Goal: Information Seeking & Learning: Check status

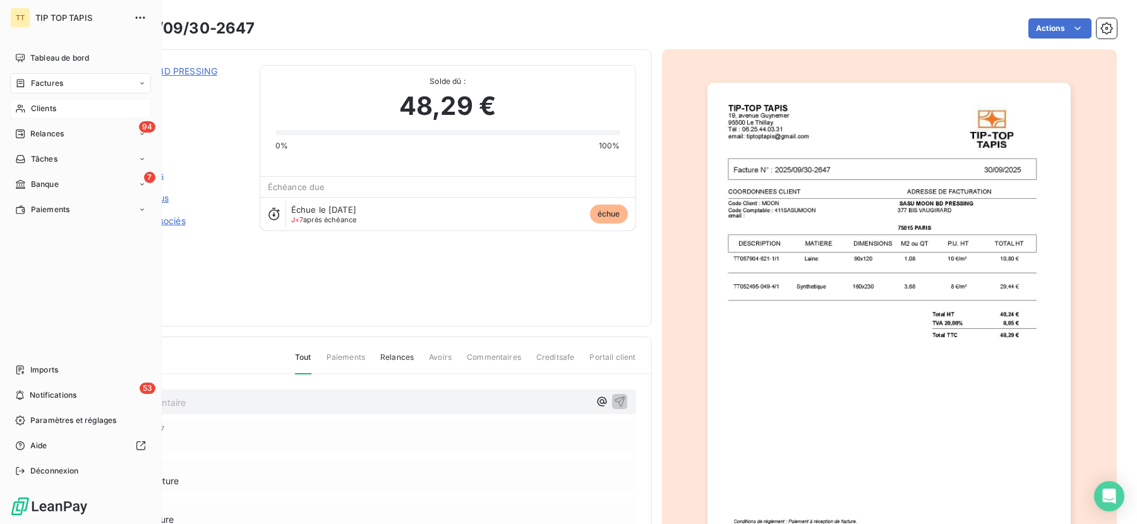
click at [62, 113] on div "Clients" at bounding box center [80, 109] width 141 height 20
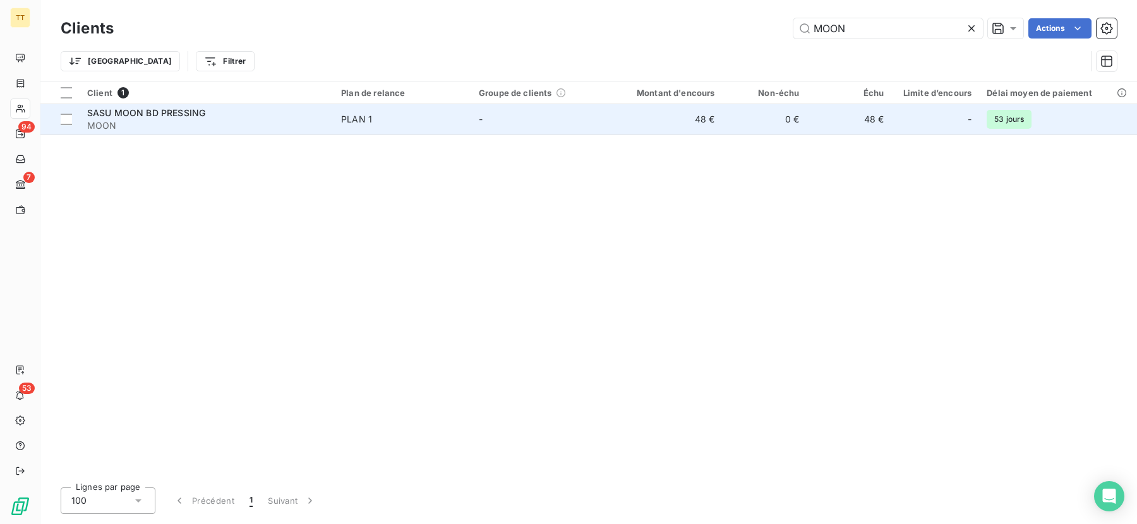
click at [524, 131] on td "-" at bounding box center [540, 119] width 138 height 30
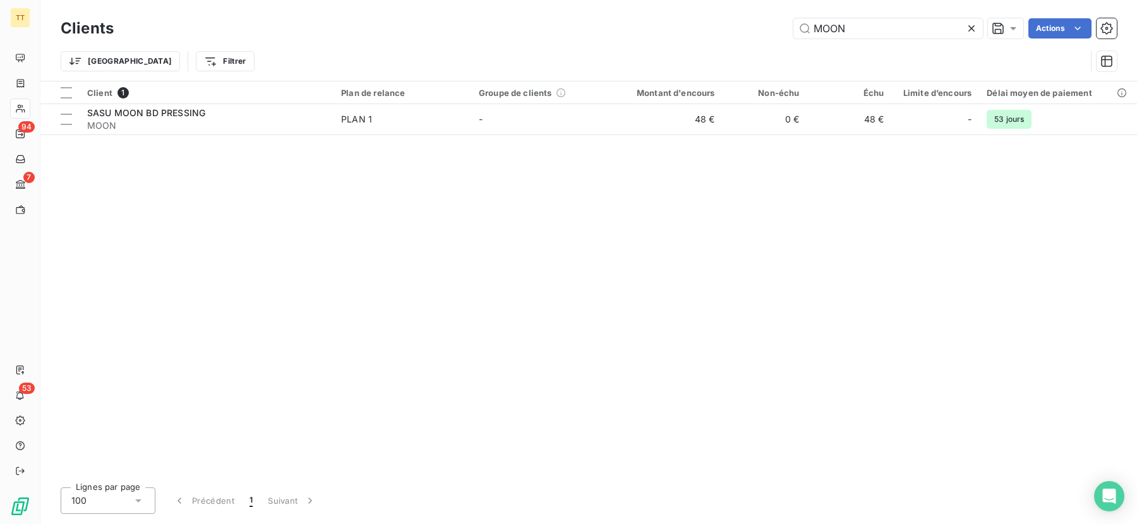
click at [857, 203] on div "Client 1 Plan de relance Groupe de clients Montant d'encours Non-échu Échu Limi…" at bounding box center [588, 280] width 1097 height 396
click at [973, 32] on icon at bounding box center [971, 28] width 13 height 13
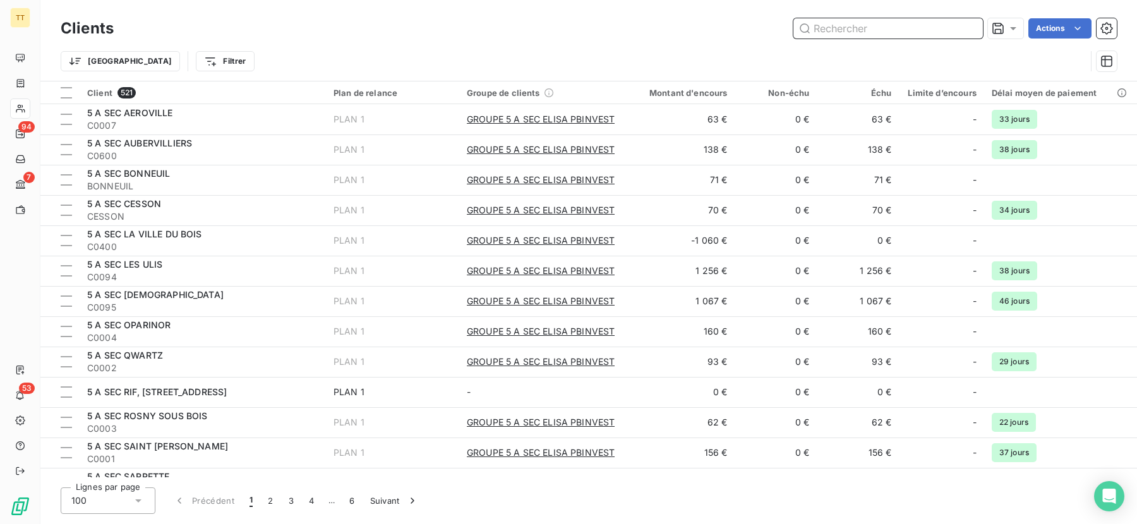
click at [862, 35] on input "text" at bounding box center [889, 28] width 190 height 20
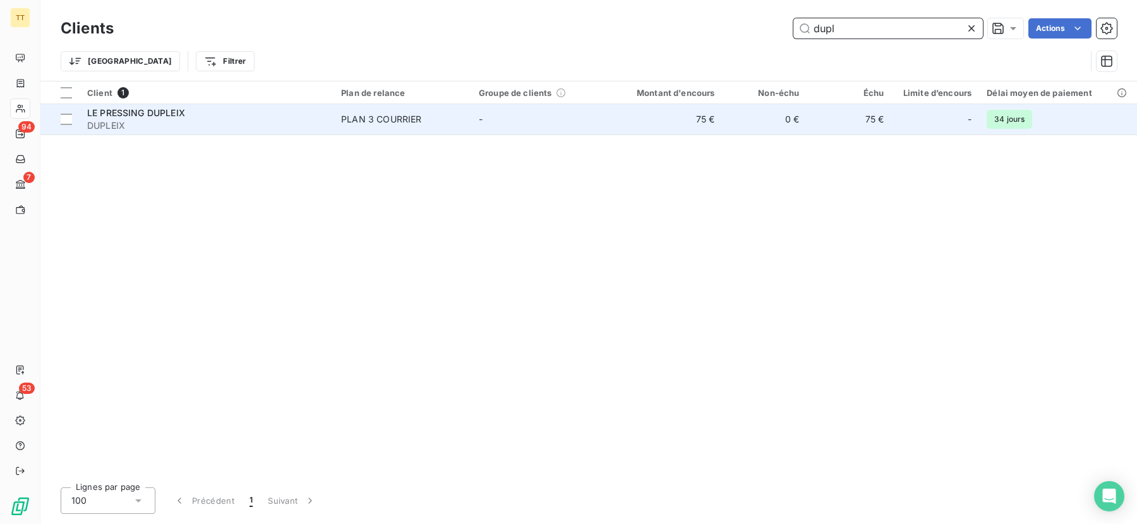
type input "dupl"
click at [711, 106] on td "75 €" at bounding box center [666, 119] width 114 height 30
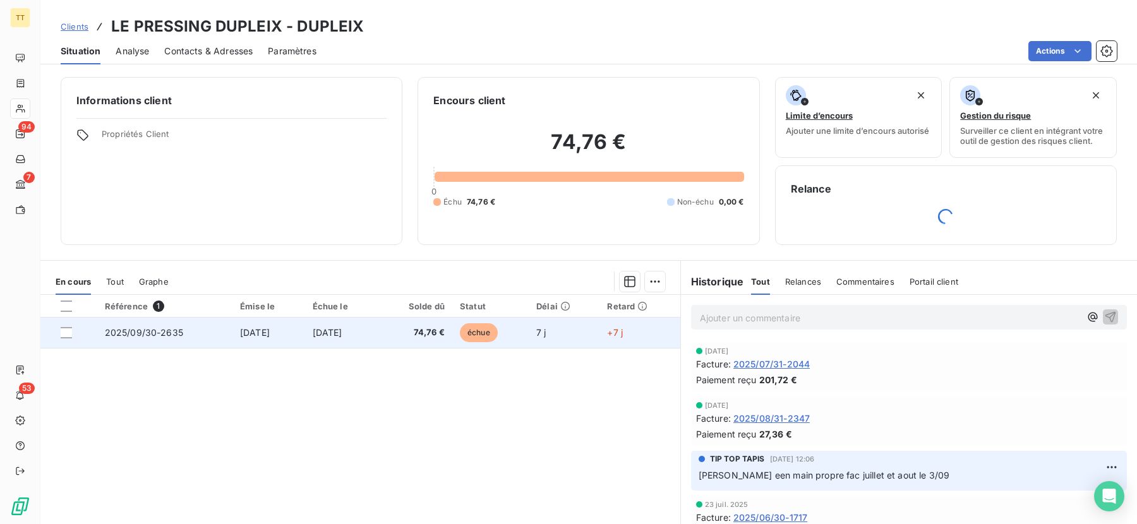
click at [418, 335] on span "74,76 €" at bounding box center [415, 333] width 59 height 13
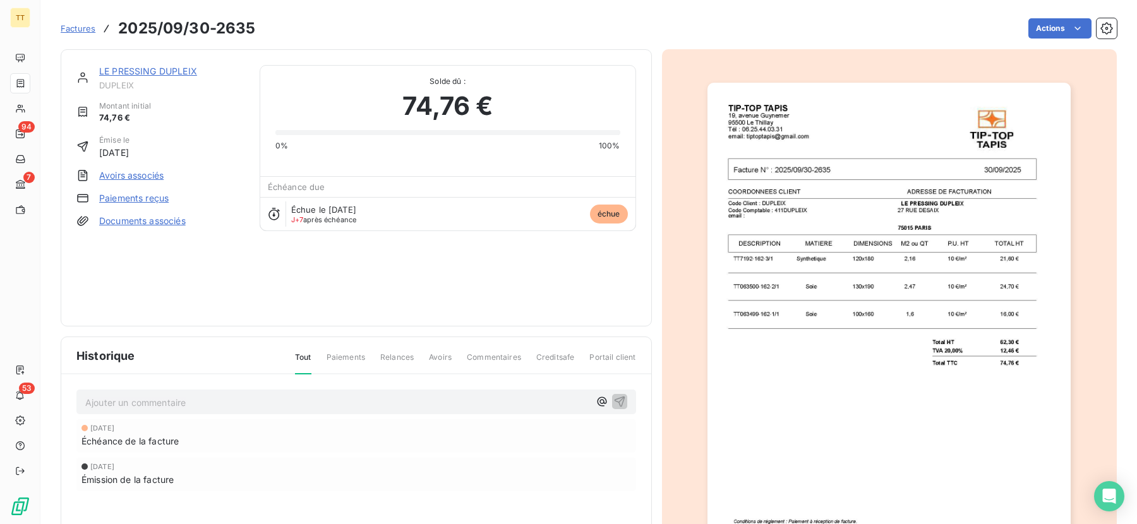
click at [807, 291] on img "button" at bounding box center [889, 340] width 363 height 514
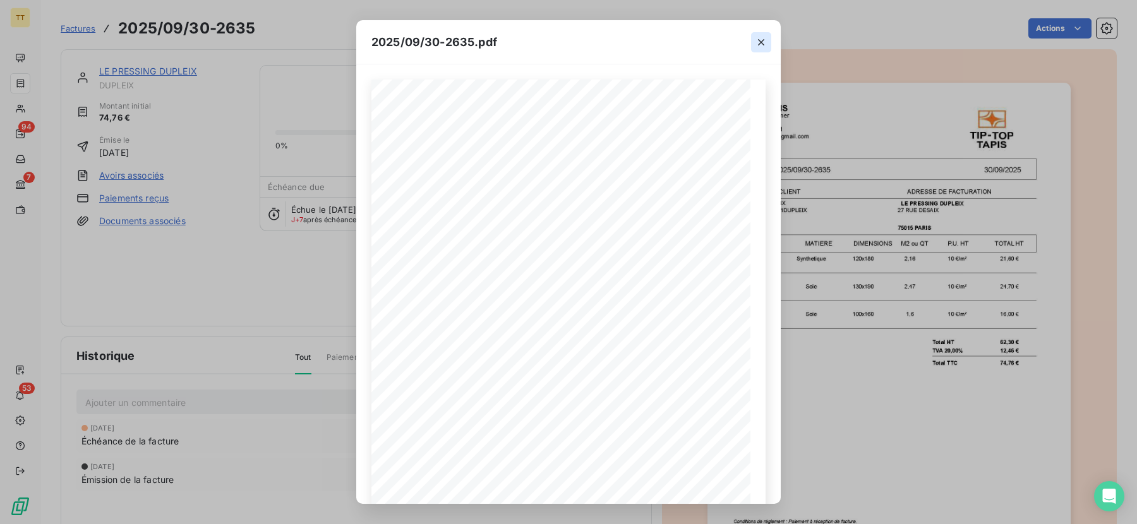
click at [757, 43] on icon "button" at bounding box center [761, 42] width 13 height 13
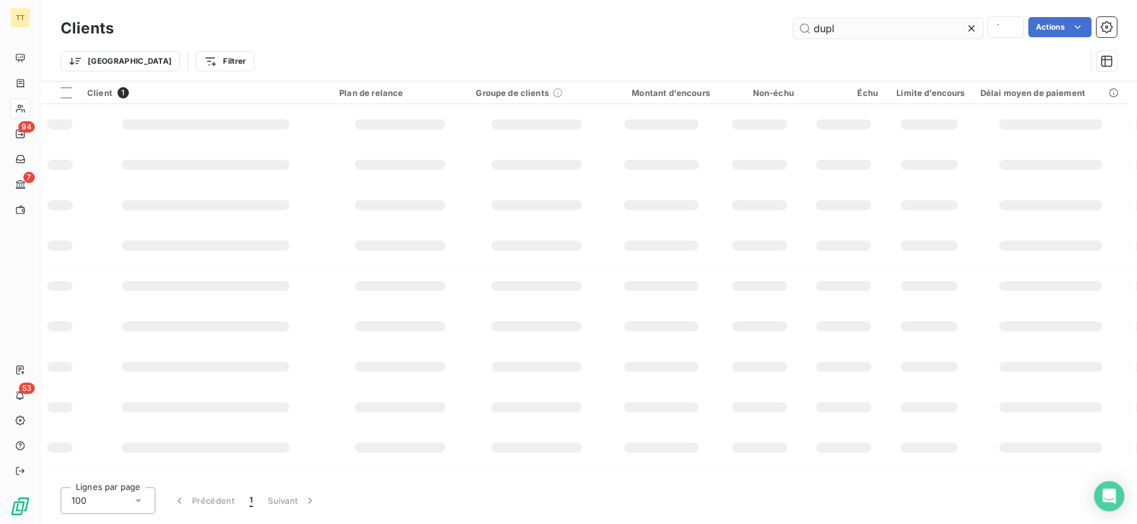
click at [872, 33] on input "dupl" at bounding box center [889, 28] width 190 height 20
click at [862, 31] on input "quality" at bounding box center [889, 28] width 190 height 20
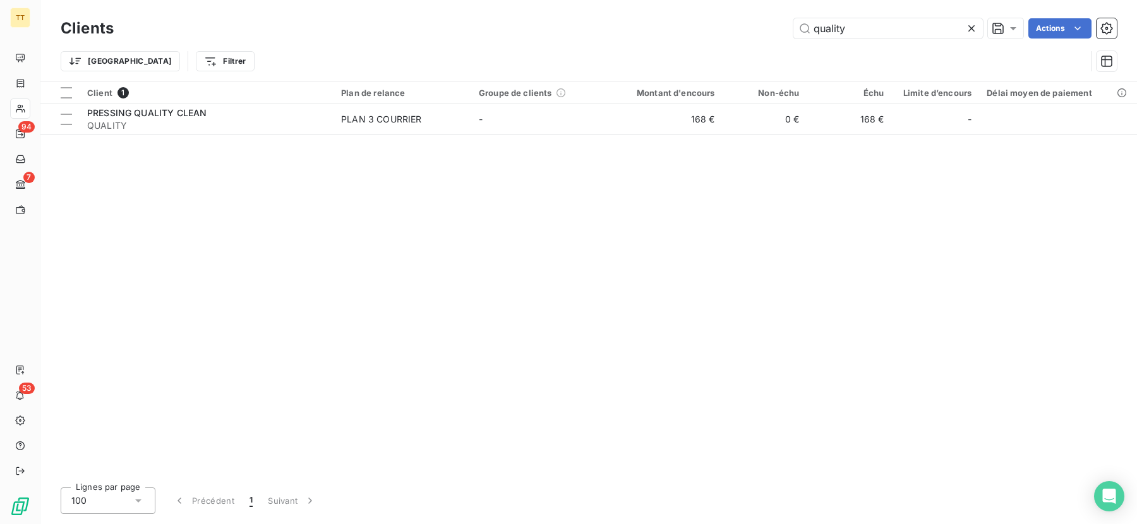
type input "quality"
click at [751, 135] on div "Client 1 Plan de relance Groupe de clients Montant d'encours Non-échu Échu Limi…" at bounding box center [588, 280] width 1097 height 396
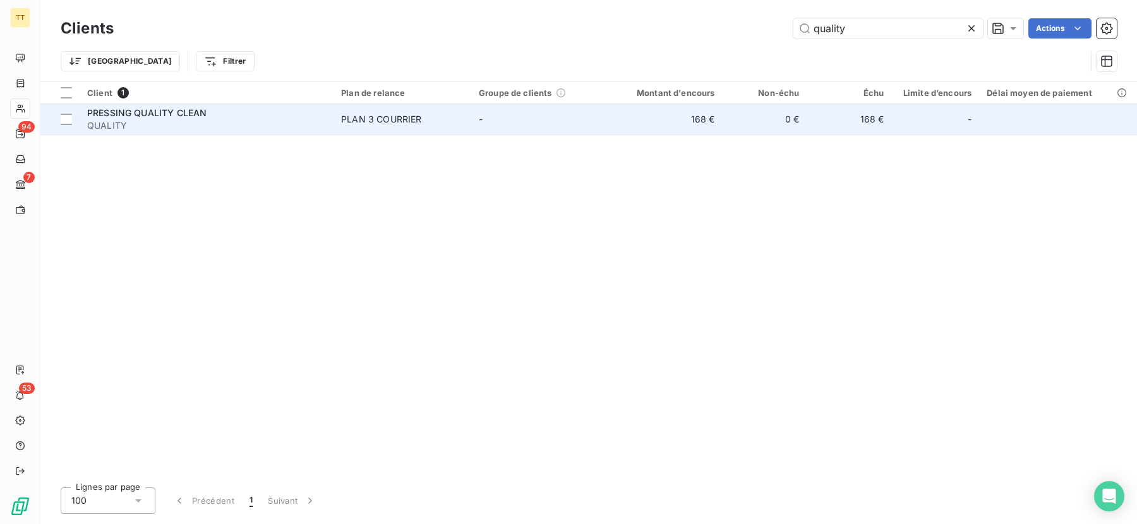
click at [750, 129] on td "0 €" at bounding box center [764, 119] width 85 height 30
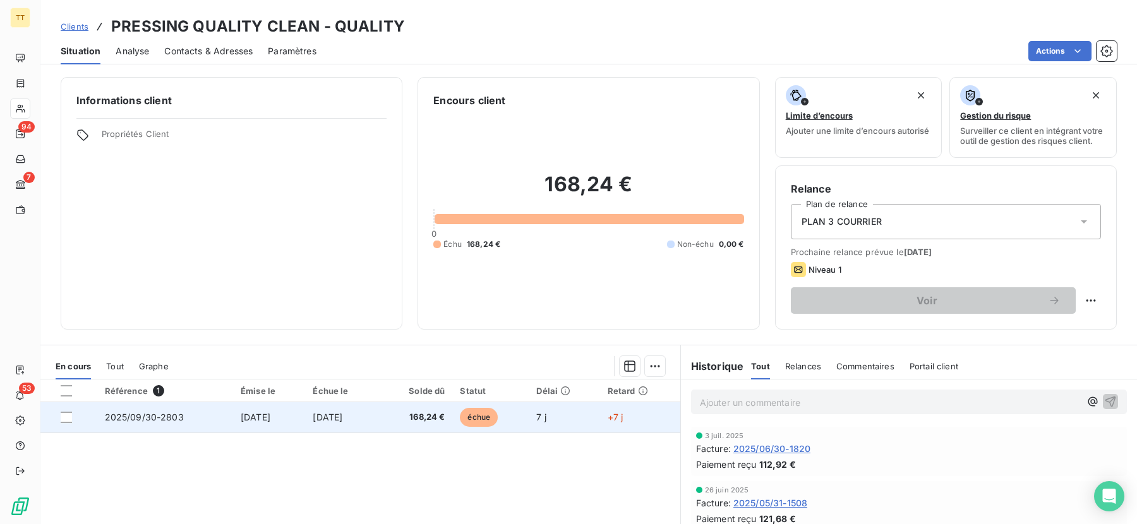
click at [452, 432] on td "168,24 €" at bounding box center [415, 417] width 74 height 30
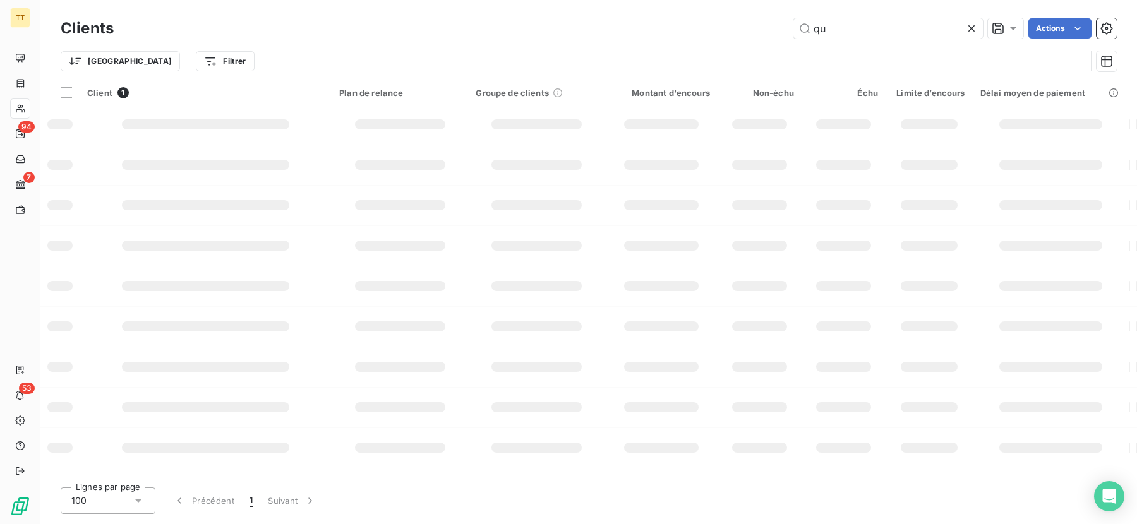
type input "q"
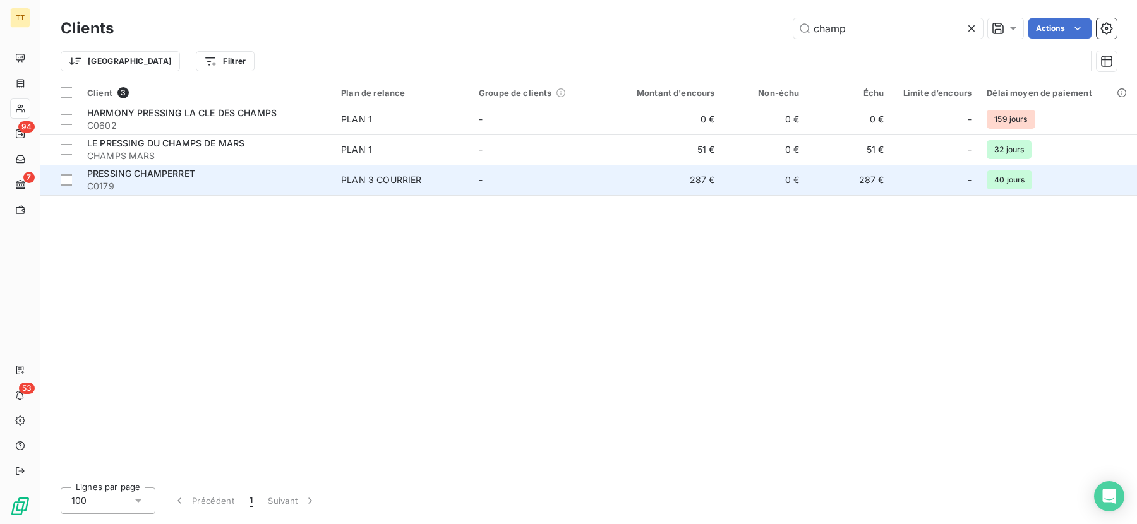
type input "champ"
click at [781, 190] on td "0 €" at bounding box center [764, 180] width 85 height 30
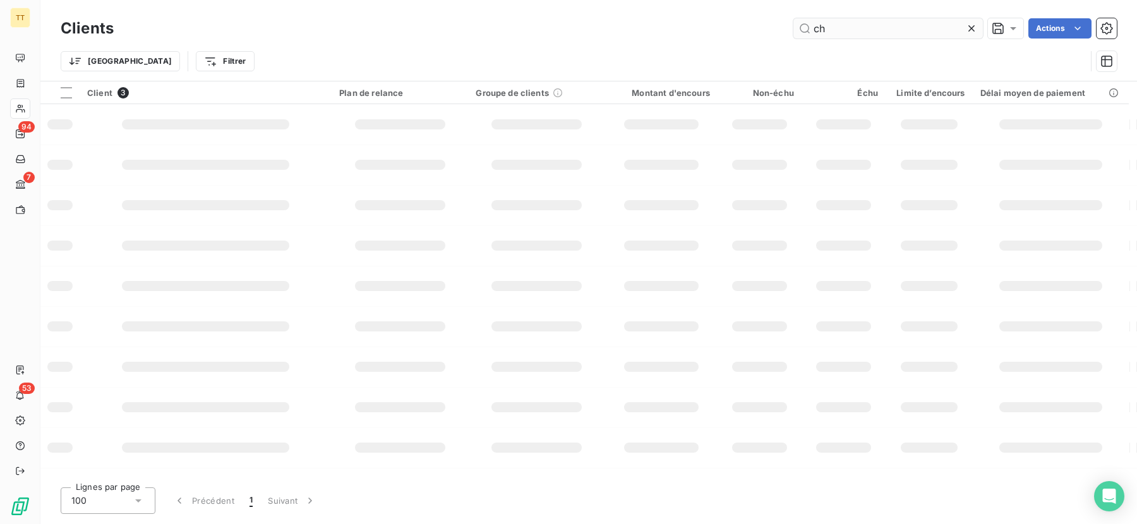
type input "c"
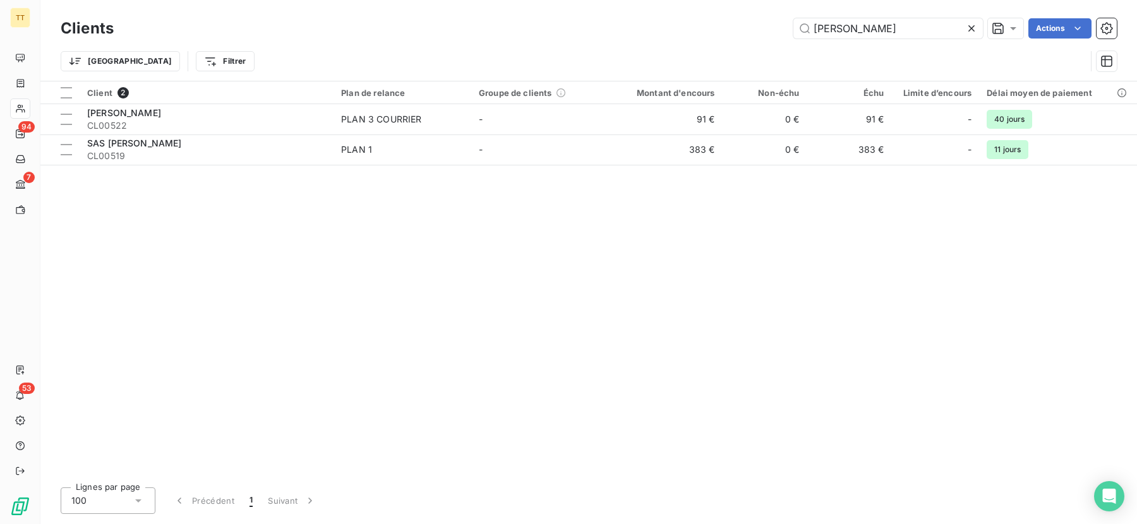
type input "[PERSON_NAME]"
click at [701, 130] on td "91 €" at bounding box center [666, 119] width 114 height 30
click at [862, 32] on input "[PERSON_NAME]" at bounding box center [889, 28] width 190 height 20
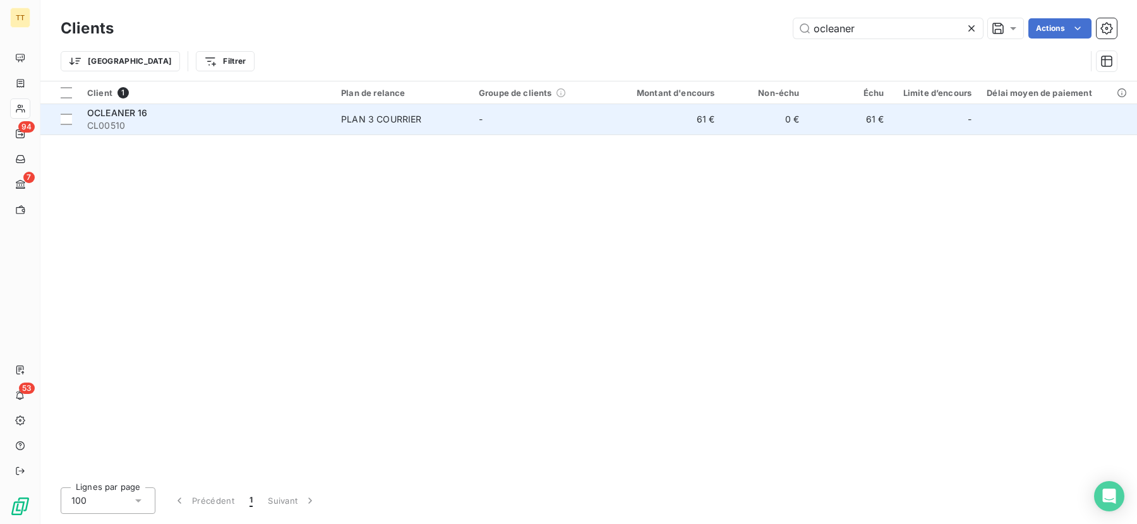
type input "ocleaner"
click at [738, 128] on td "0 €" at bounding box center [764, 119] width 85 height 30
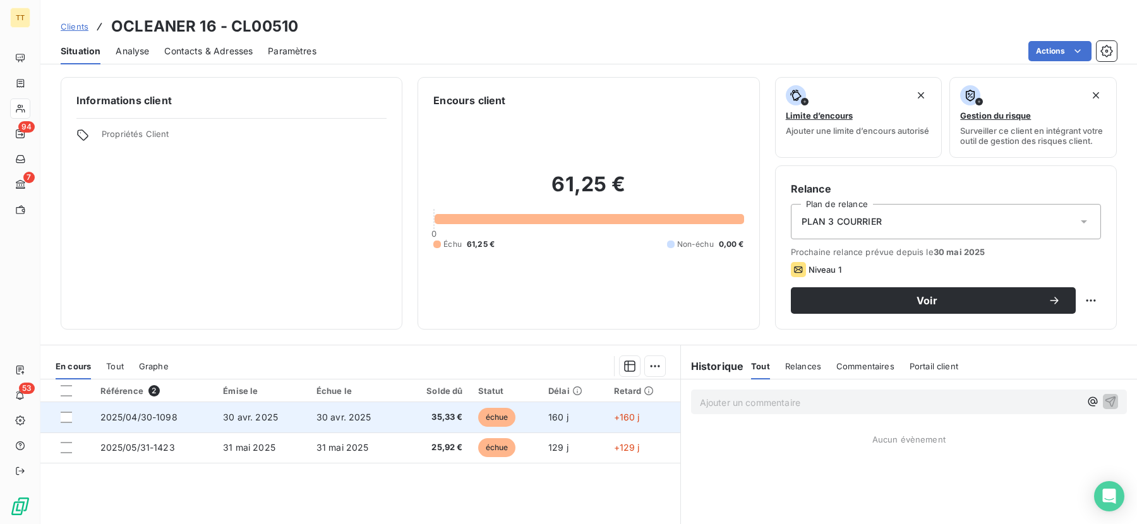
click at [425, 413] on span "35,33 €" at bounding box center [435, 417] width 53 height 13
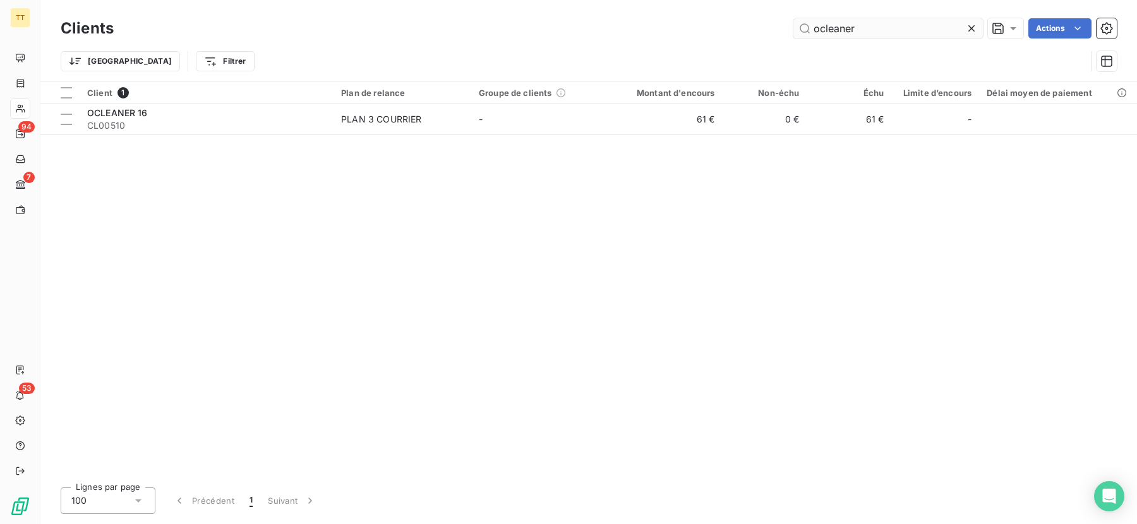
click at [901, 22] on input "ocleaner" at bounding box center [889, 28] width 190 height 20
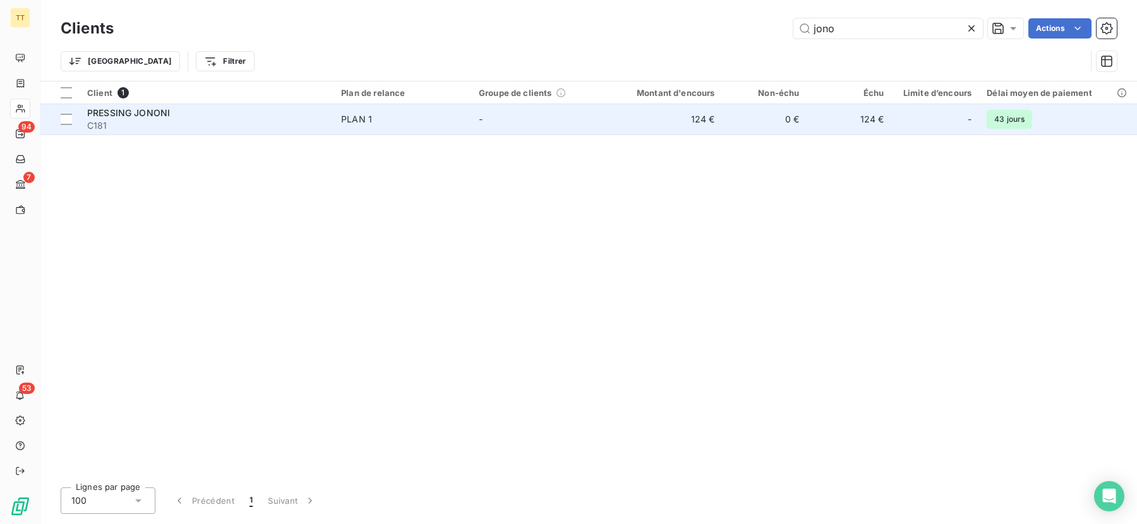
type input "jono"
click at [706, 131] on td "124 €" at bounding box center [666, 119] width 114 height 30
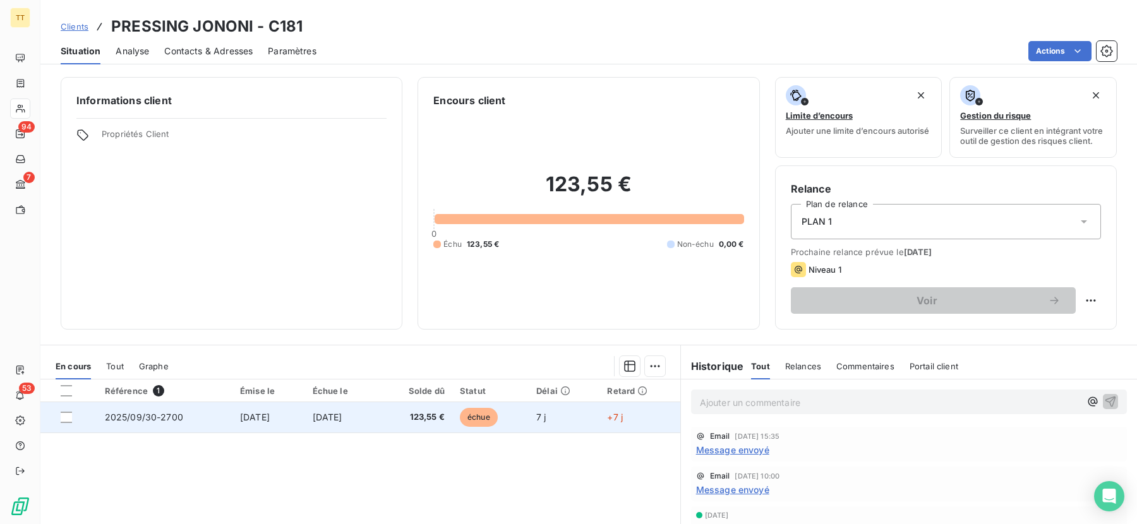
click at [378, 422] on td "[DATE]" at bounding box center [341, 417] width 73 height 30
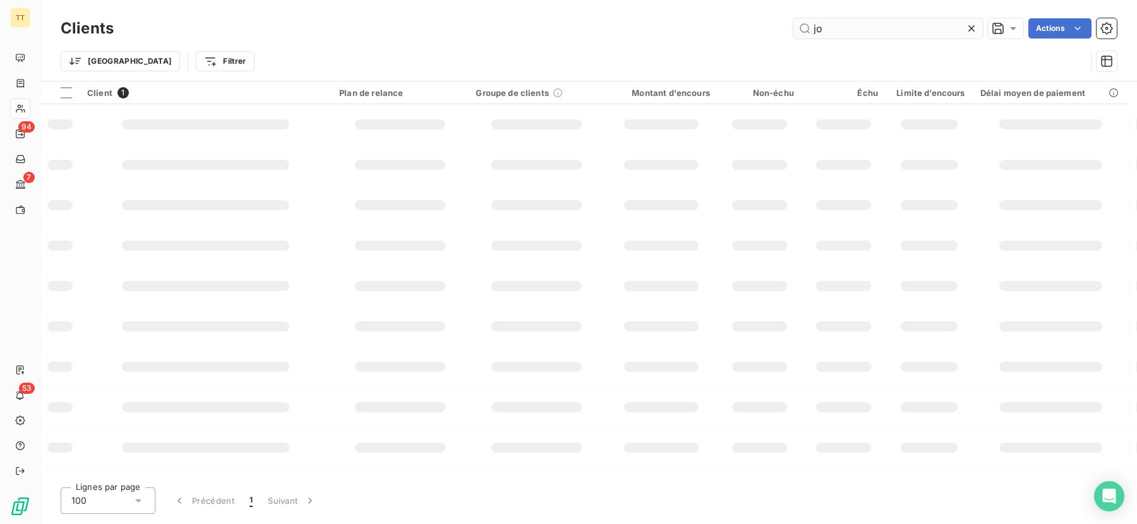
type input "j"
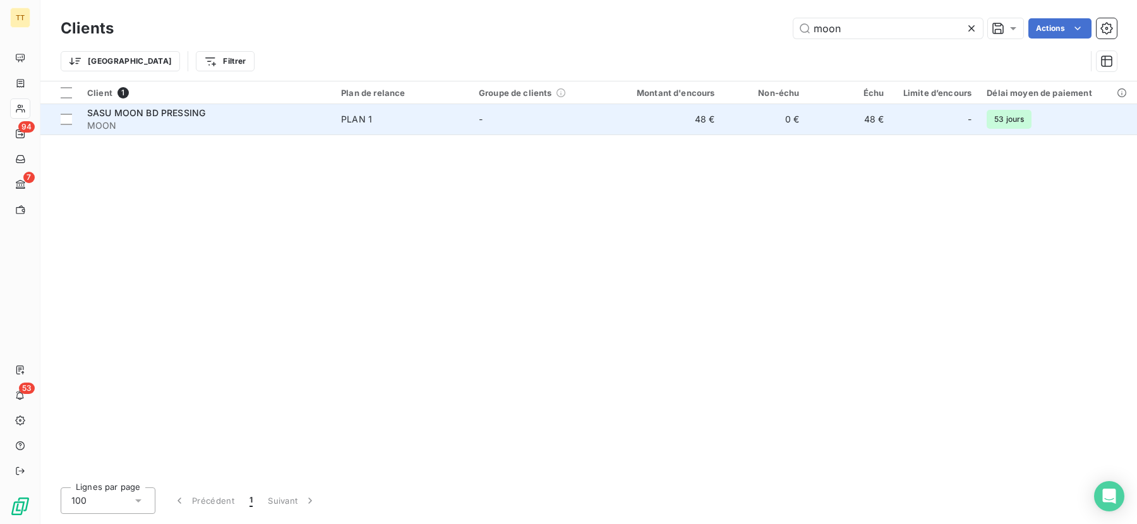
type input "moon"
click at [753, 127] on td "0 €" at bounding box center [764, 119] width 85 height 30
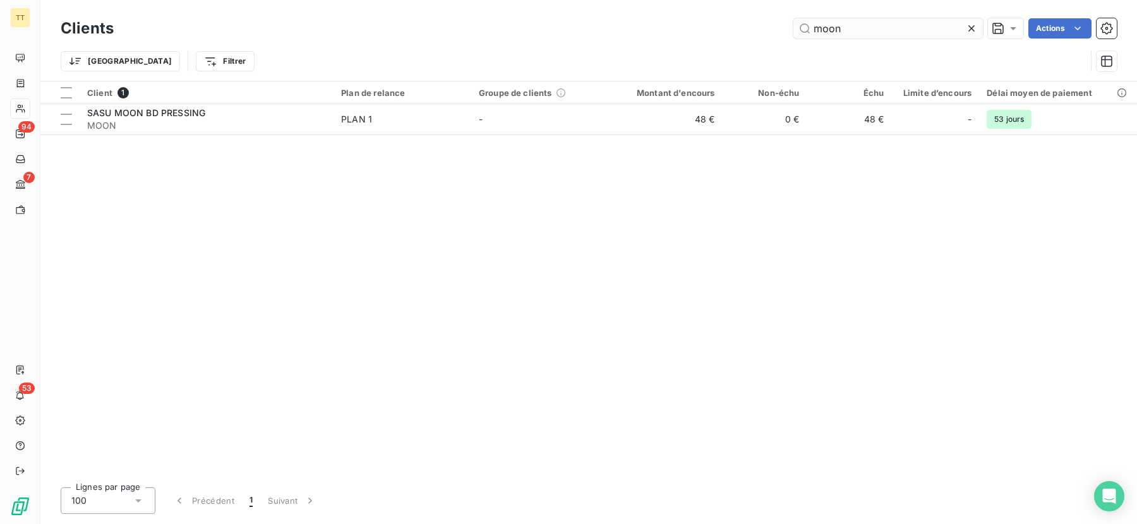
click at [892, 30] on input "moon" at bounding box center [889, 28] width 190 height 20
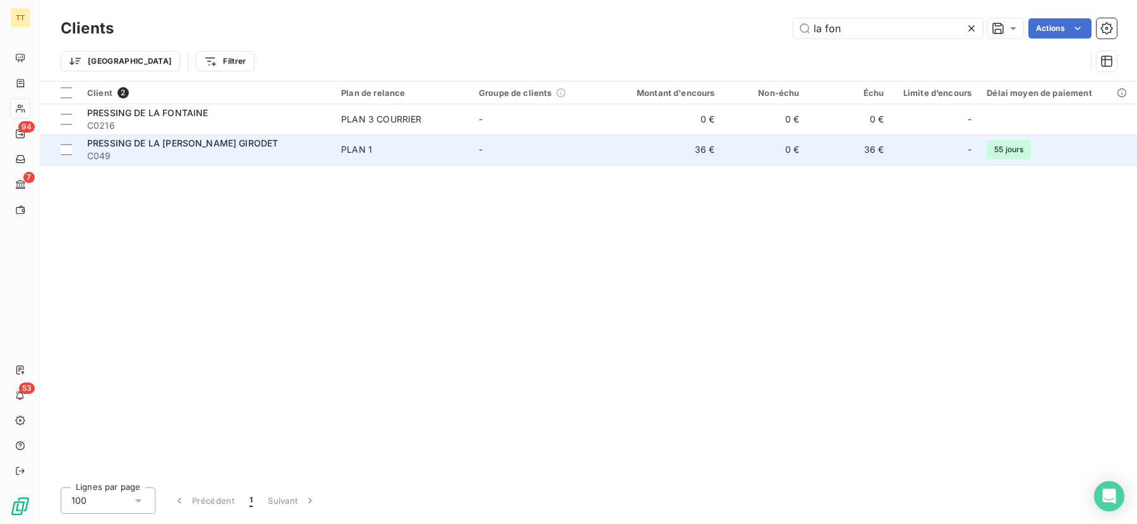
type input "la fon"
click at [799, 150] on td "0 €" at bounding box center [764, 150] width 85 height 30
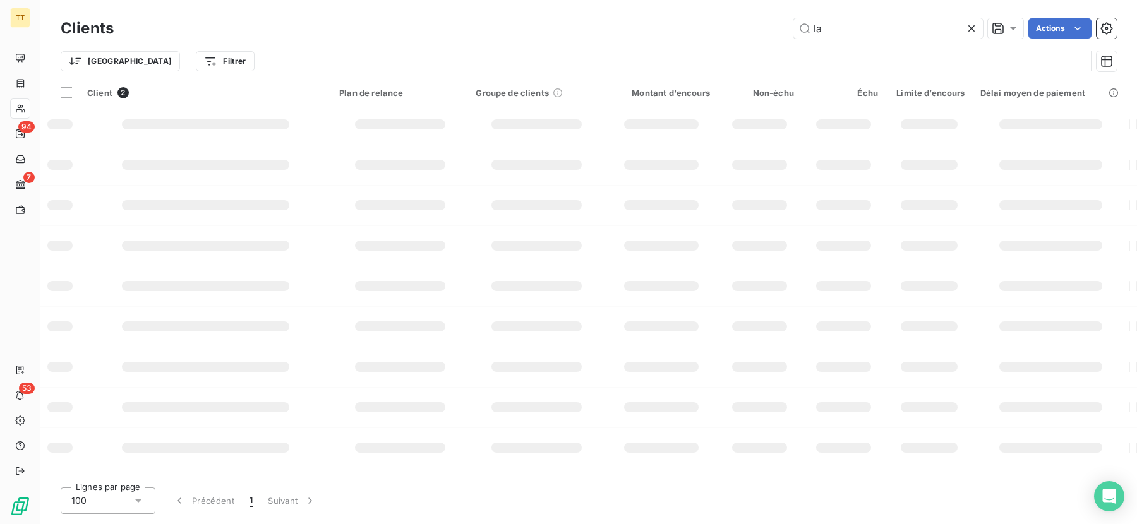
type input "l"
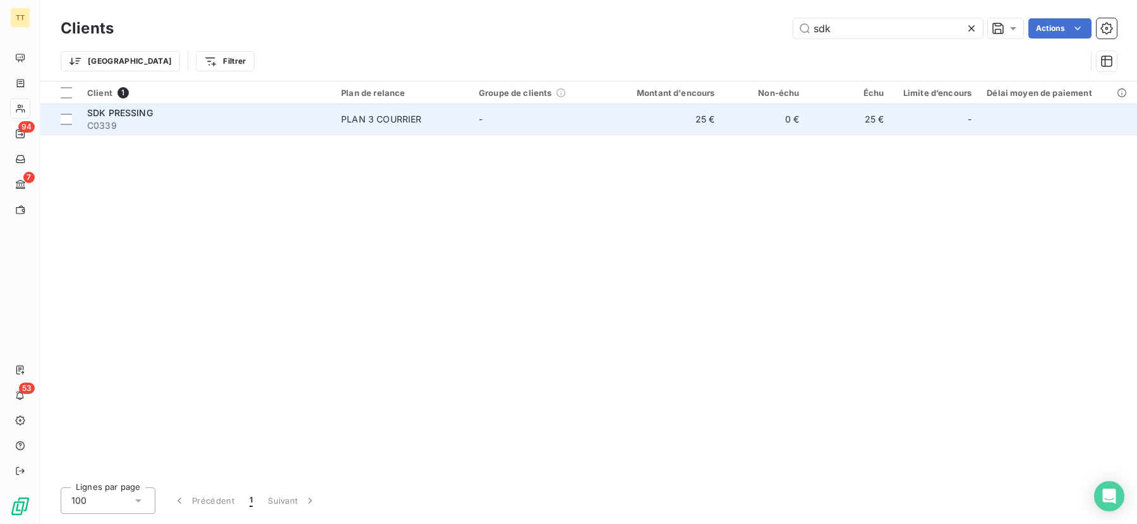
type input "sdk"
click at [742, 116] on td "0 €" at bounding box center [764, 119] width 85 height 30
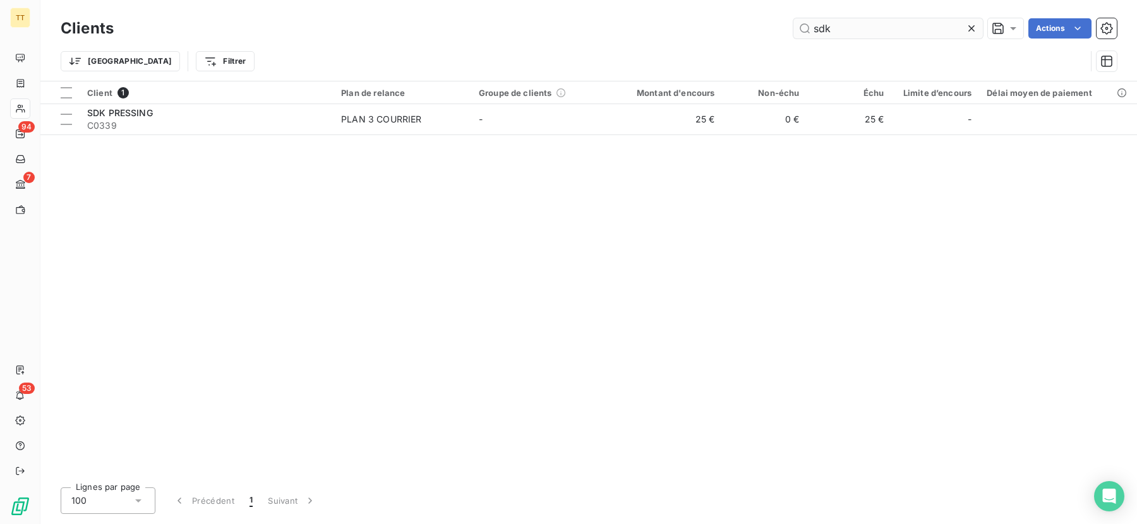
click at [875, 21] on input "sdk" at bounding box center [889, 28] width 190 height 20
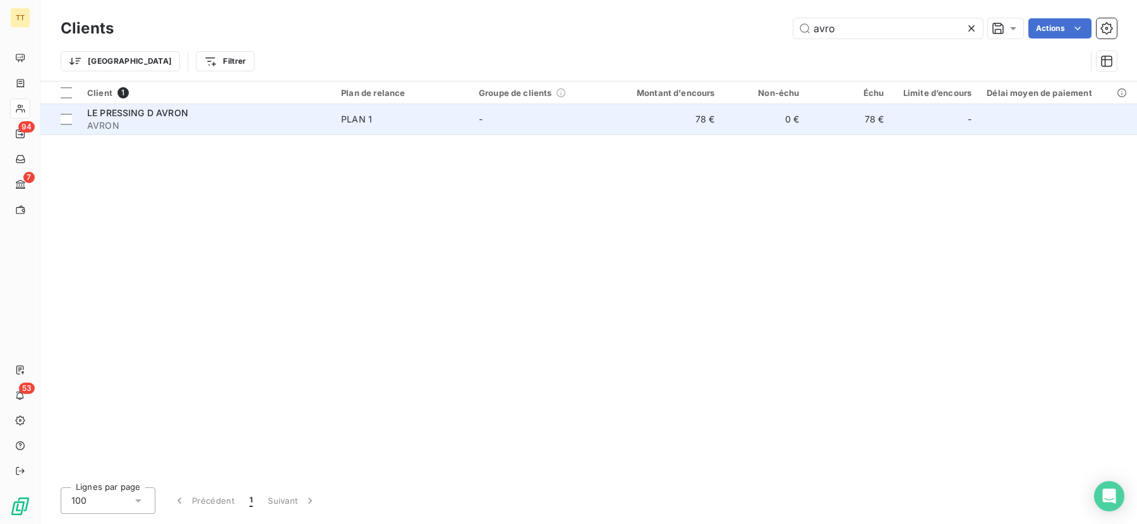
type input "avro"
click at [657, 131] on td "78 €" at bounding box center [666, 119] width 114 height 30
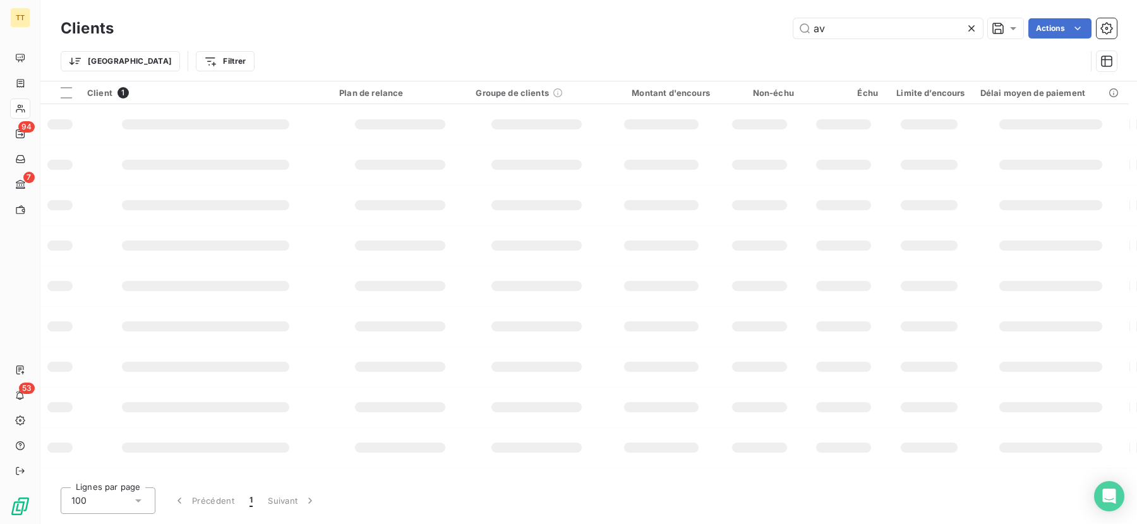
type input "a"
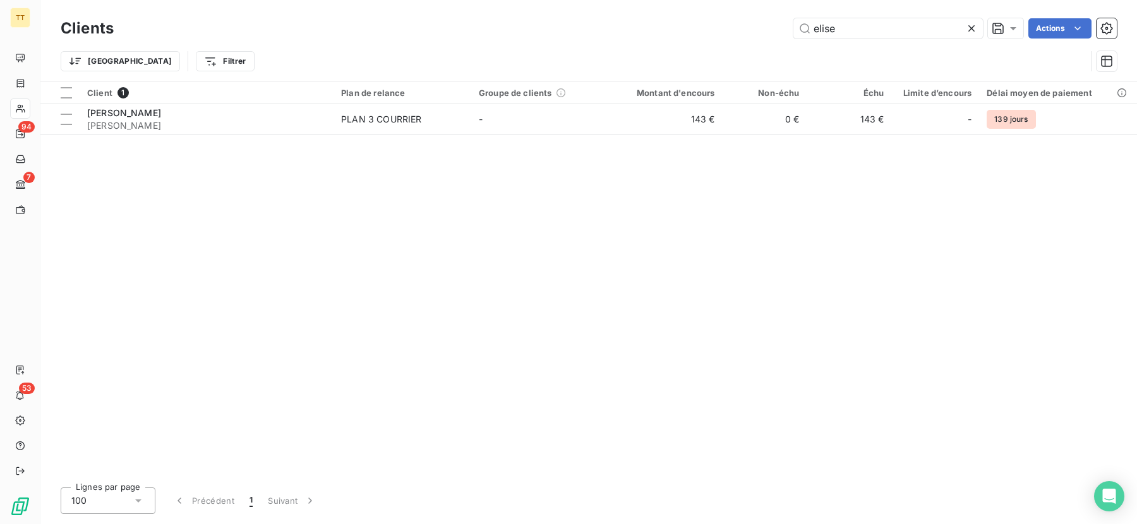
type input "elise"
click at [727, 130] on td "0 €" at bounding box center [764, 119] width 85 height 30
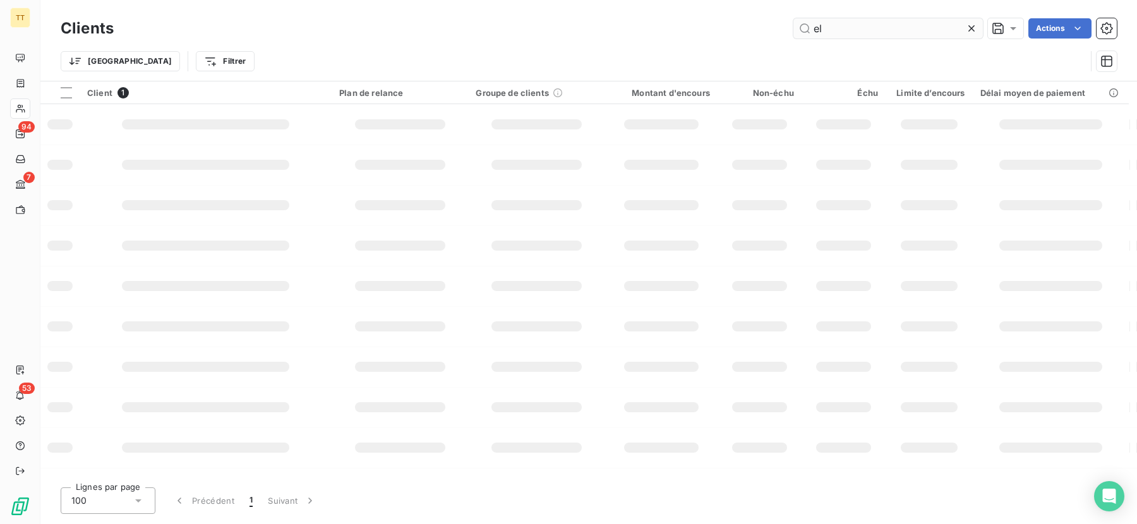
type input "e"
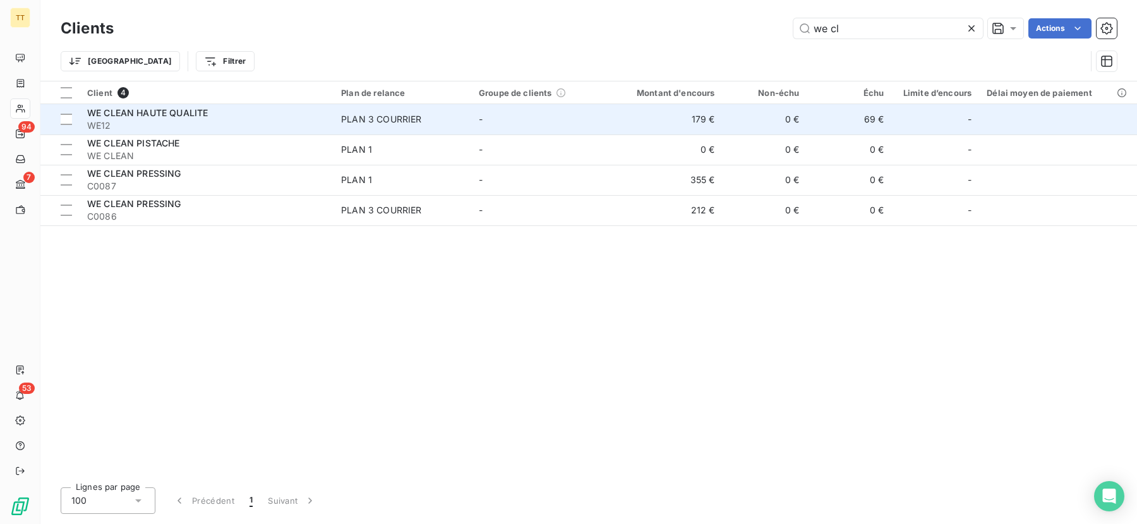
type input "we cl"
click at [650, 119] on td "179 €" at bounding box center [666, 119] width 114 height 30
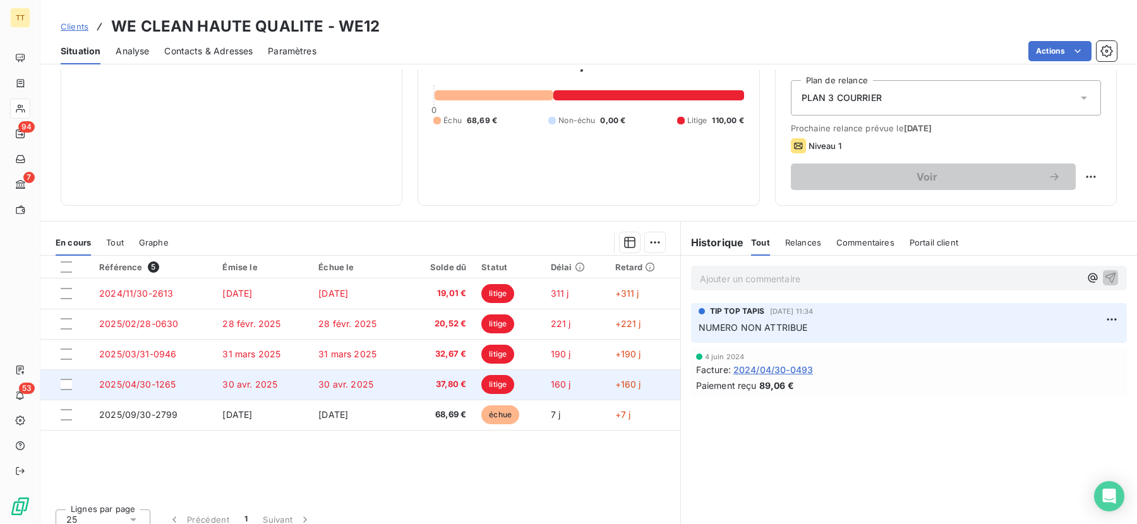
scroll to position [136, 0]
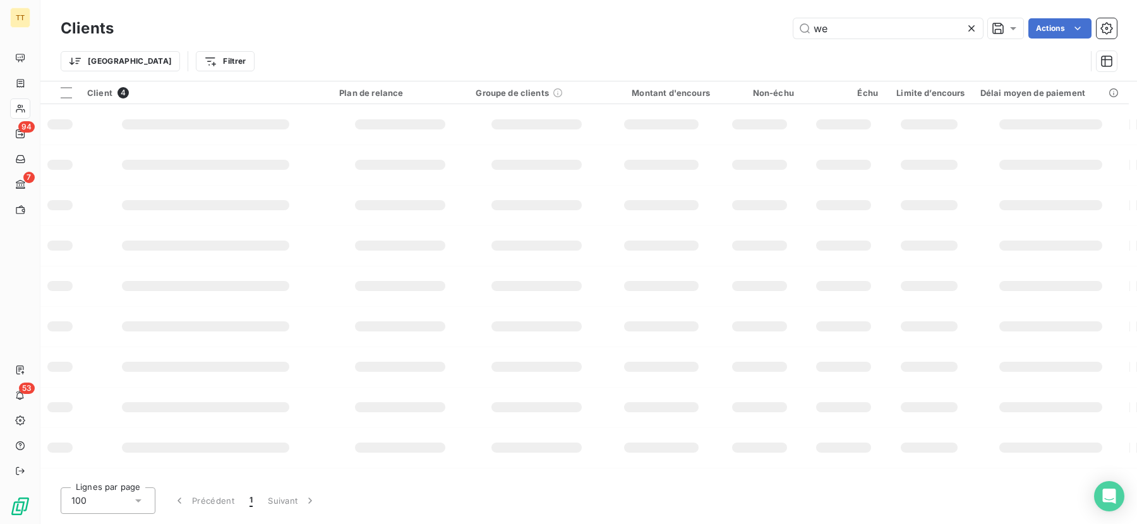
type input "w"
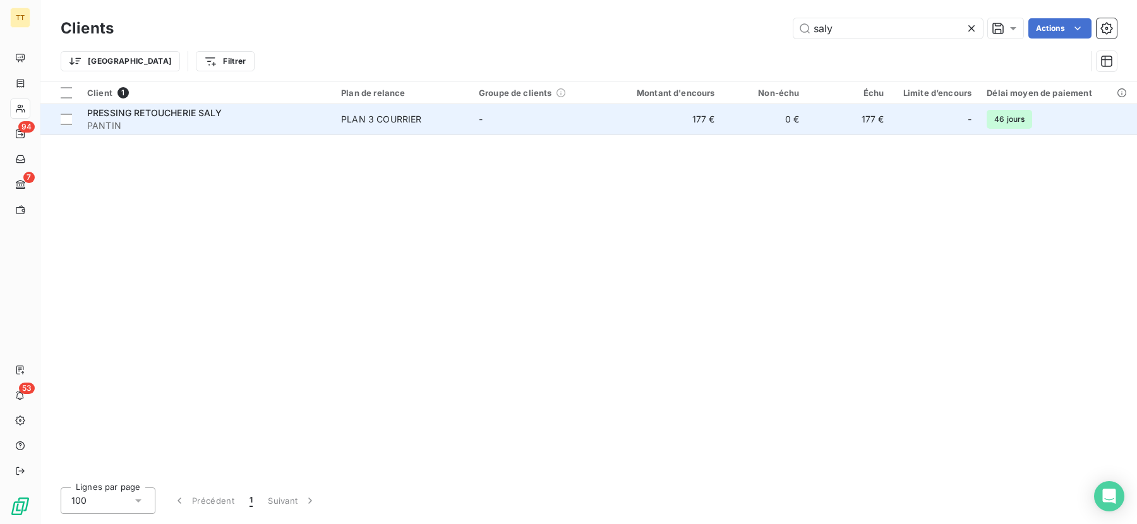
type input "saly"
click at [454, 125] on span "PLAN 3 COURRIER" at bounding box center [402, 119] width 123 height 13
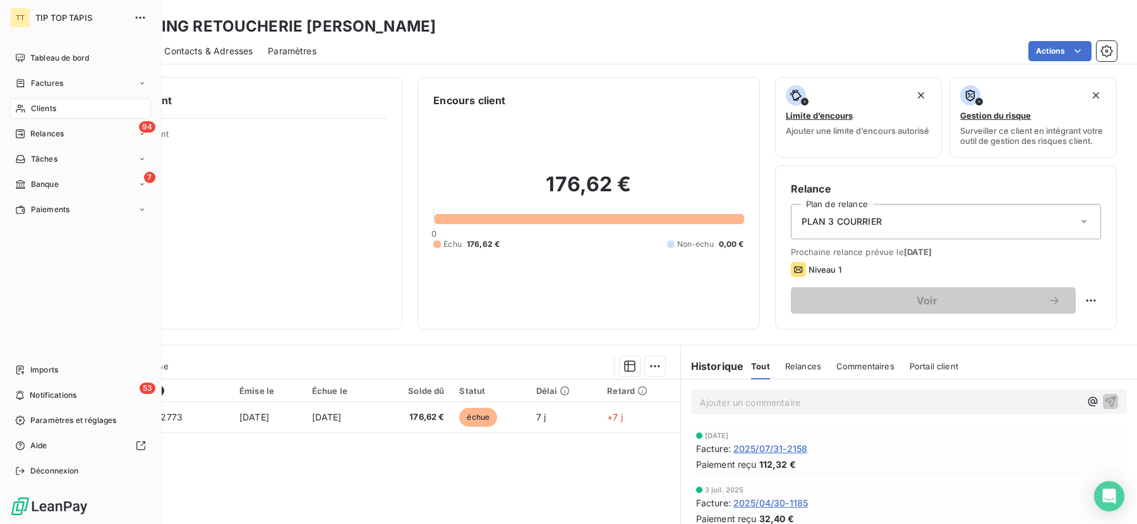
click at [80, 109] on div "Clients" at bounding box center [80, 109] width 141 height 20
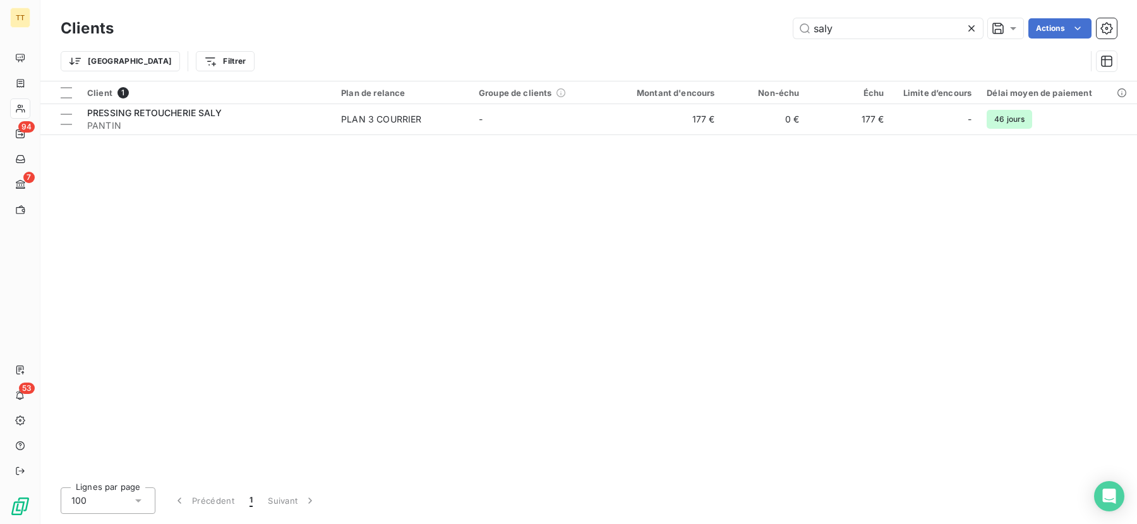
click at [971, 32] on icon at bounding box center [971, 28] width 13 height 13
